Goal: Find specific page/section: Locate a particular part of the current website

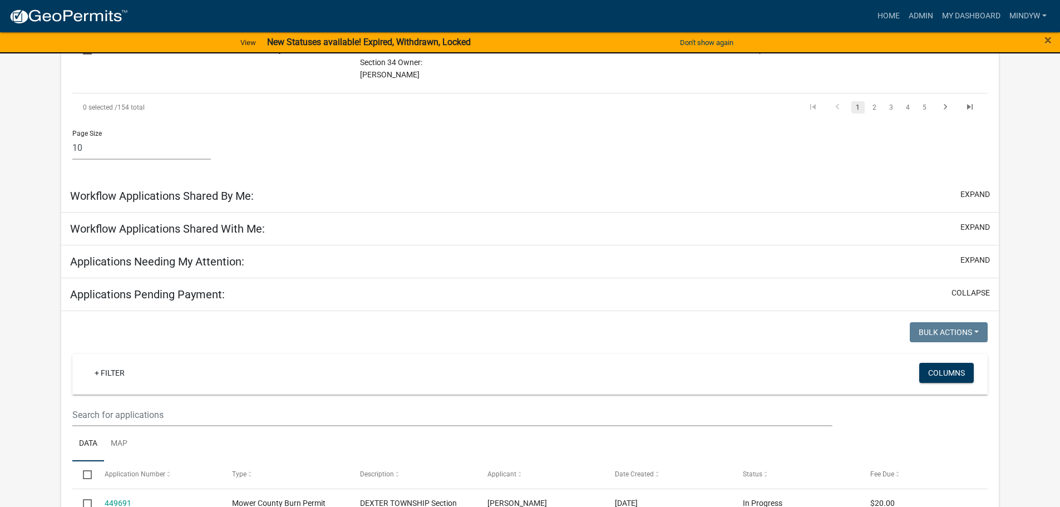
scroll to position [890, 0]
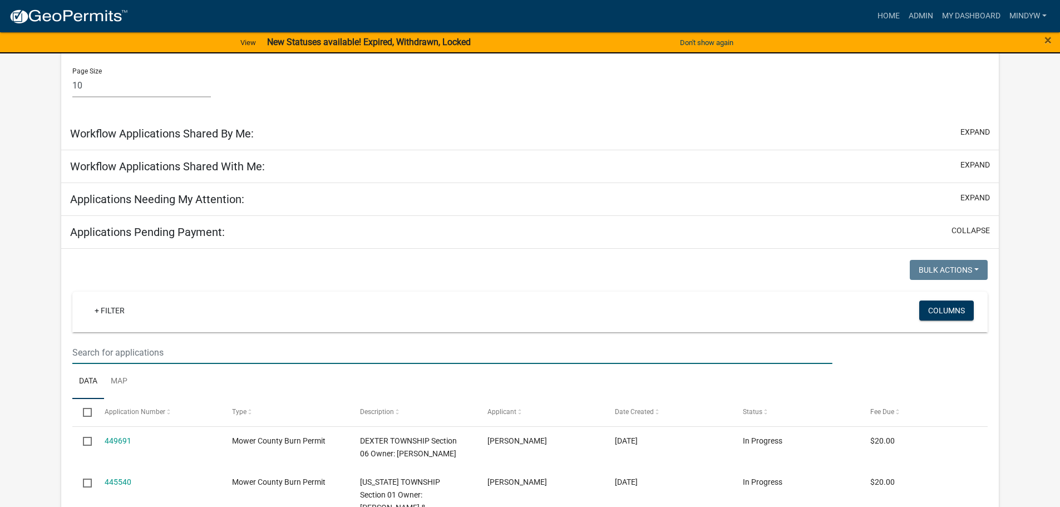
click at [182, 341] on input "text" at bounding box center [451, 352] width 759 height 23
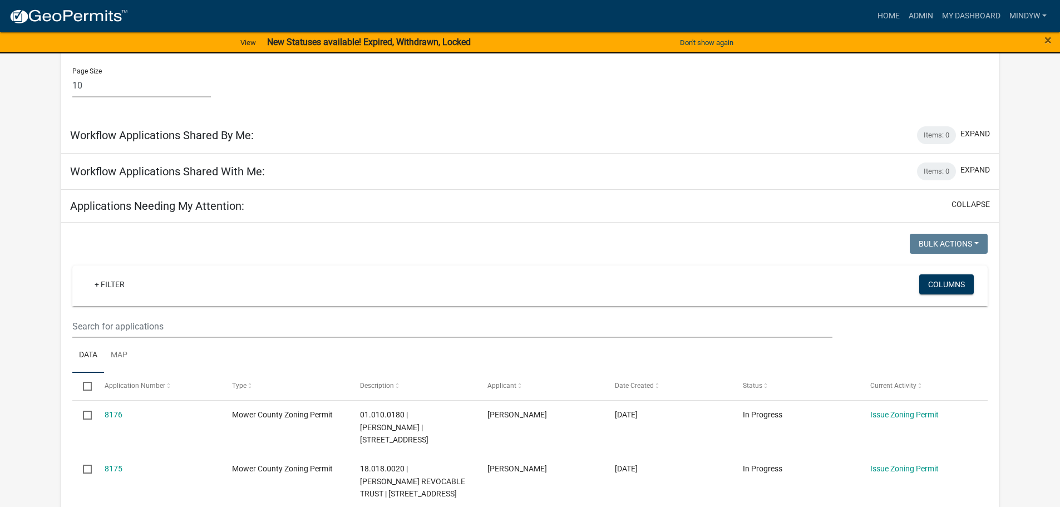
type input "staar"
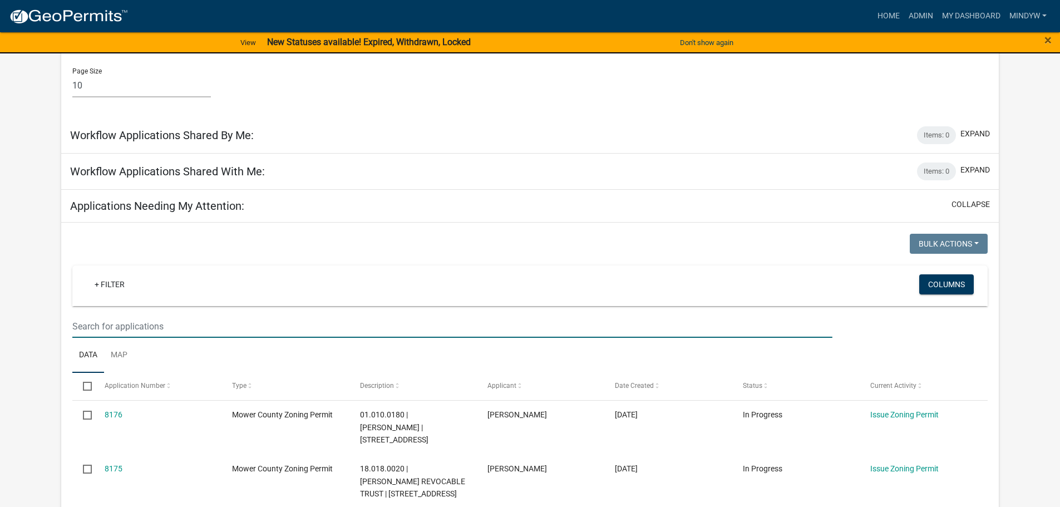
click at [165, 315] on input "text" at bounding box center [451, 326] width 759 height 23
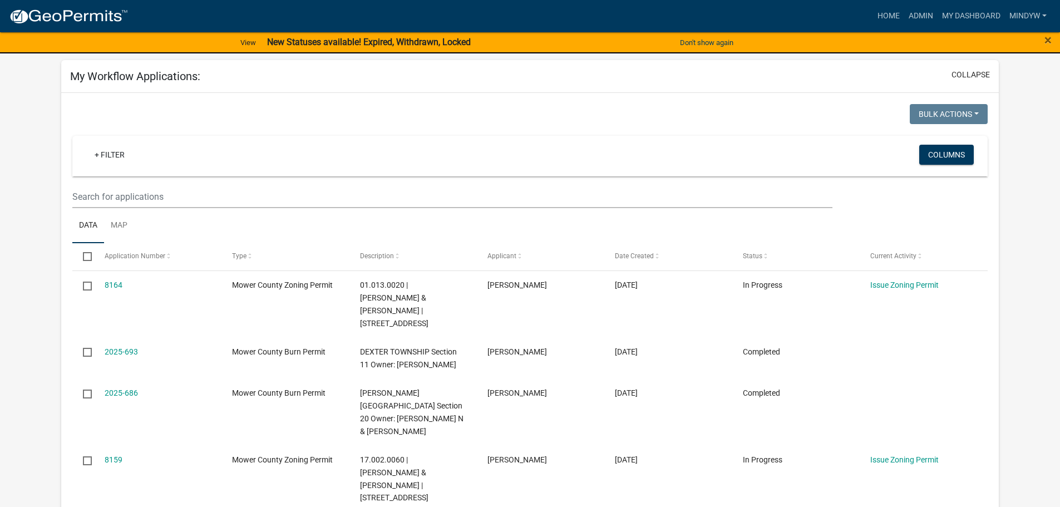
scroll to position [12, 0]
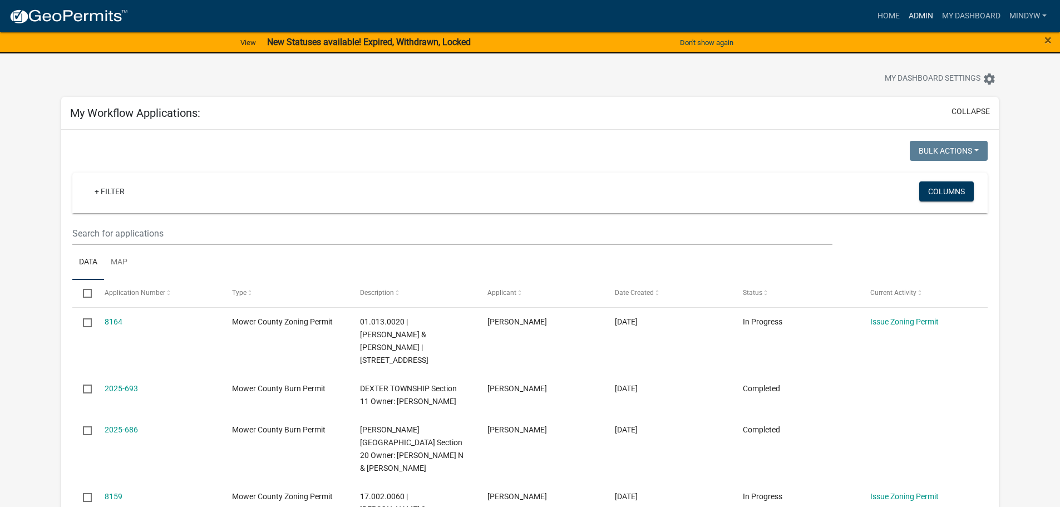
click at [912, 17] on link "Admin" at bounding box center [920, 16] width 33 height 21
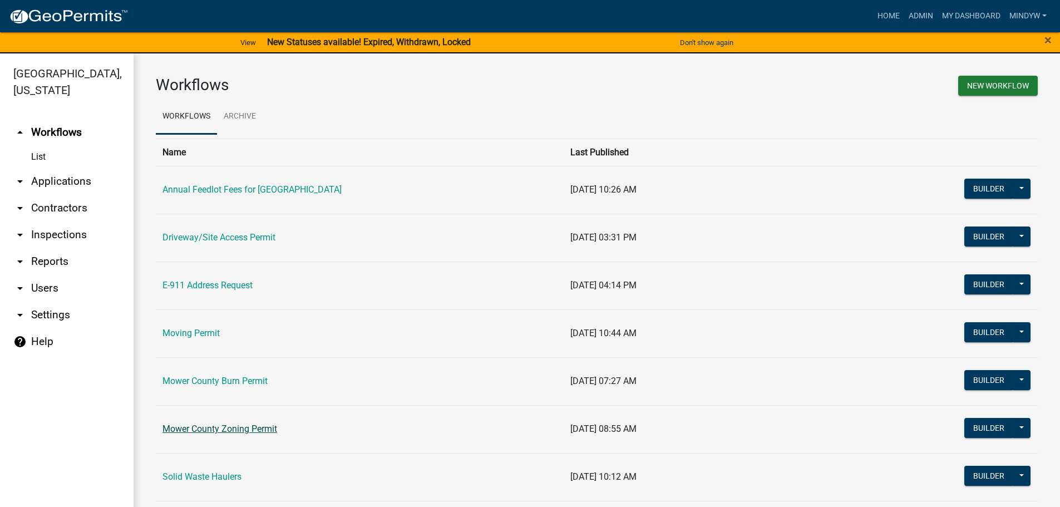
click at [214, 424] on link "Mower County Zoning Permit" at bounding box center [219, 428] width 115 height 11
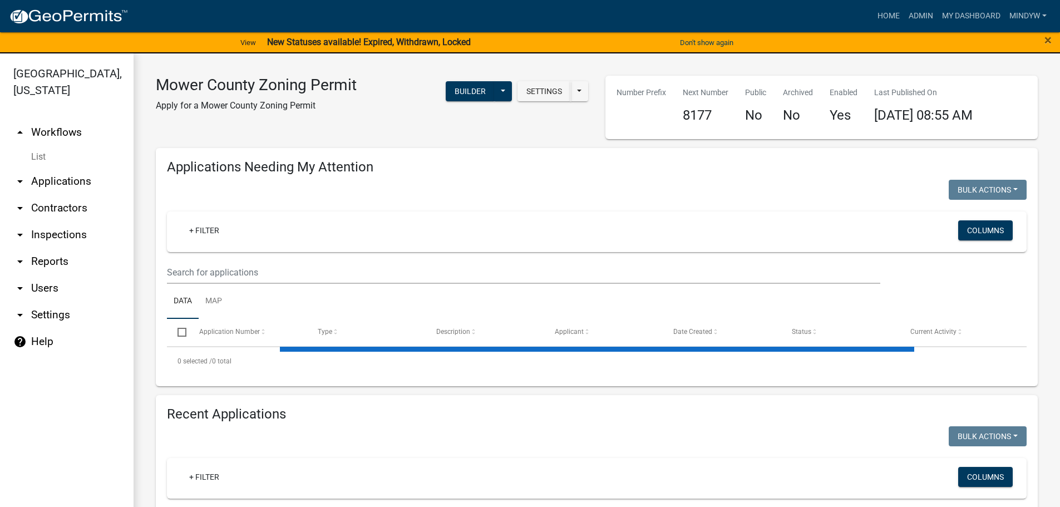
select select "1: 25"
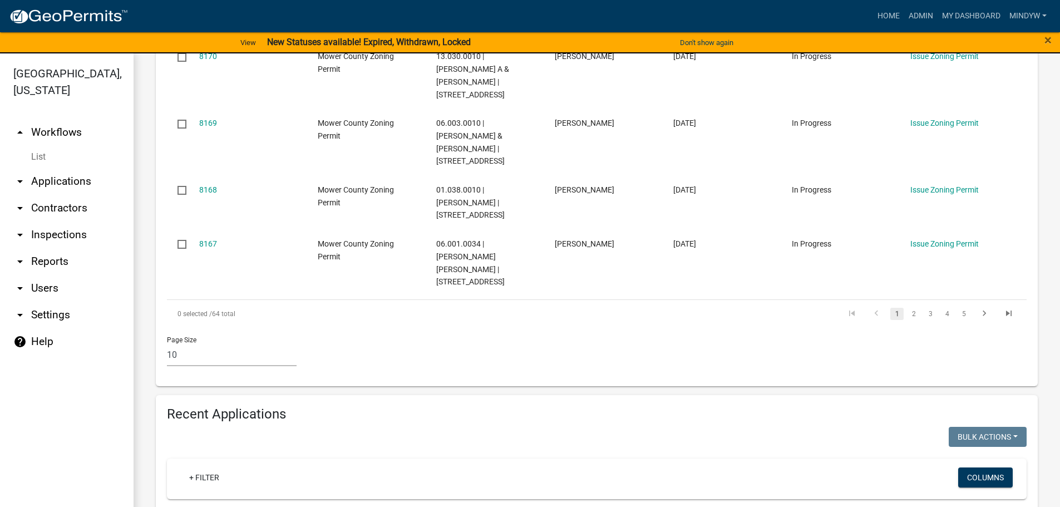
scroll to position [668, 0]
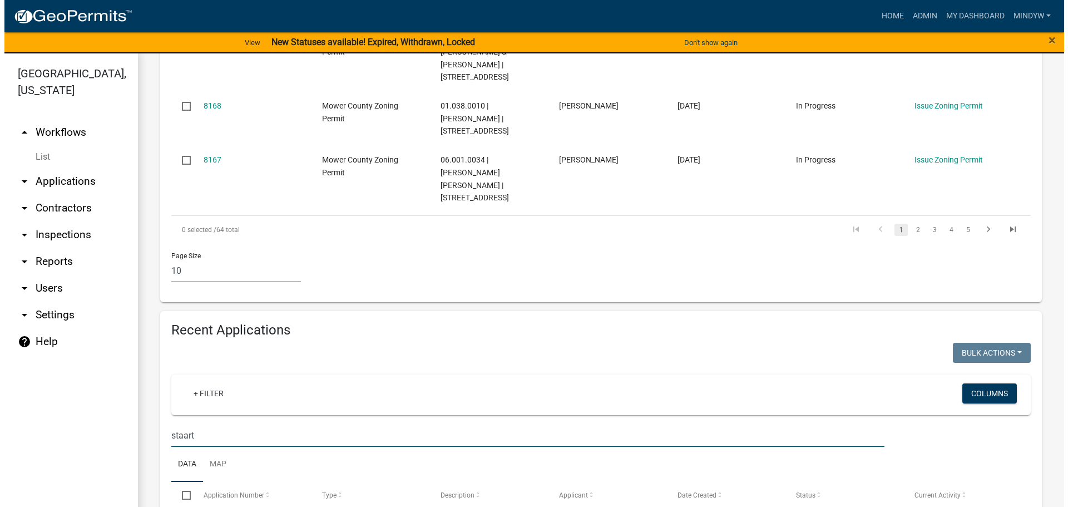
scroll to position [770, 0]
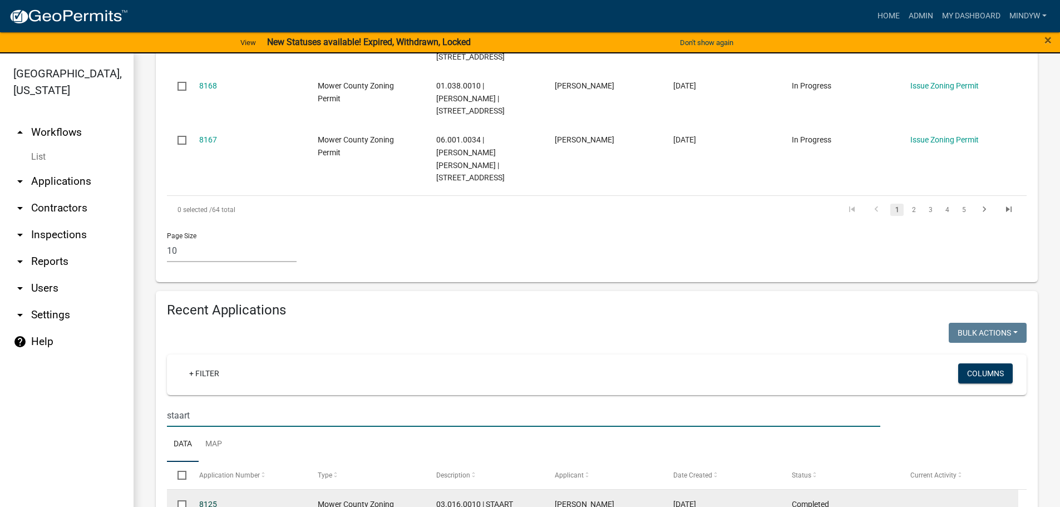
type input "staart"
click at [205, 500] on link "8125" at bounding box center [208, 504] width 18 height 9
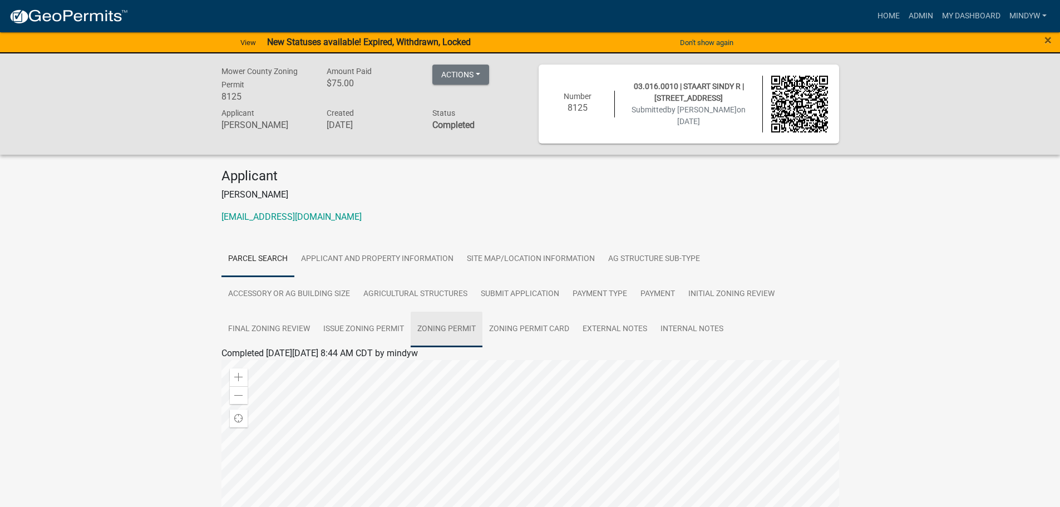
click at [428, 324] on link "Zoning Permit" at bounding box center [447, 330] width 72 height 36
click at [255, 370] on link "Zoning Permit" at bounding box center [253, 366] width 56 height 11
